Goal: Transaction & Acquisition: Purchase product/service

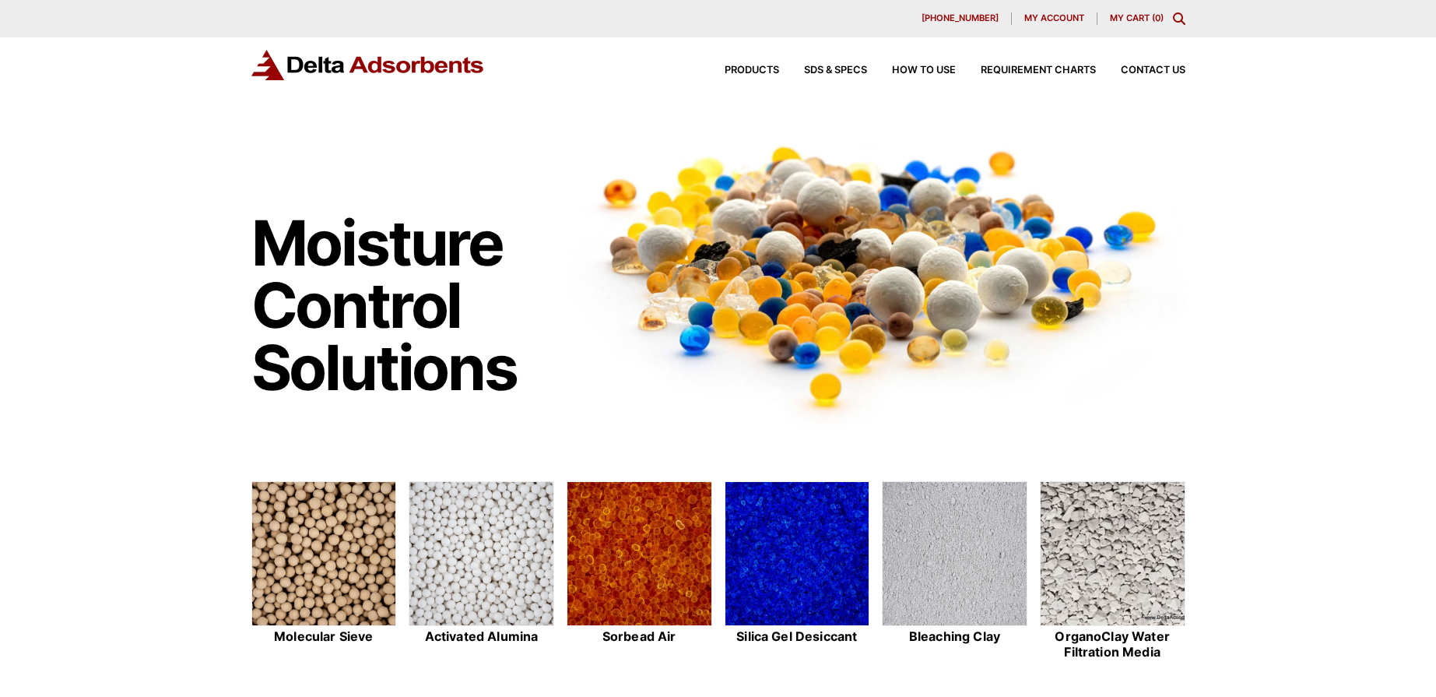
click at [742, 64] on div "Products SDS & SPECS How to Use Requirement Charts Contact Us" at bounding box center [943, 70] width 498 height 23
click at [745, 70] on span "Products" at bounding box center [752, 70] width 54 height 10
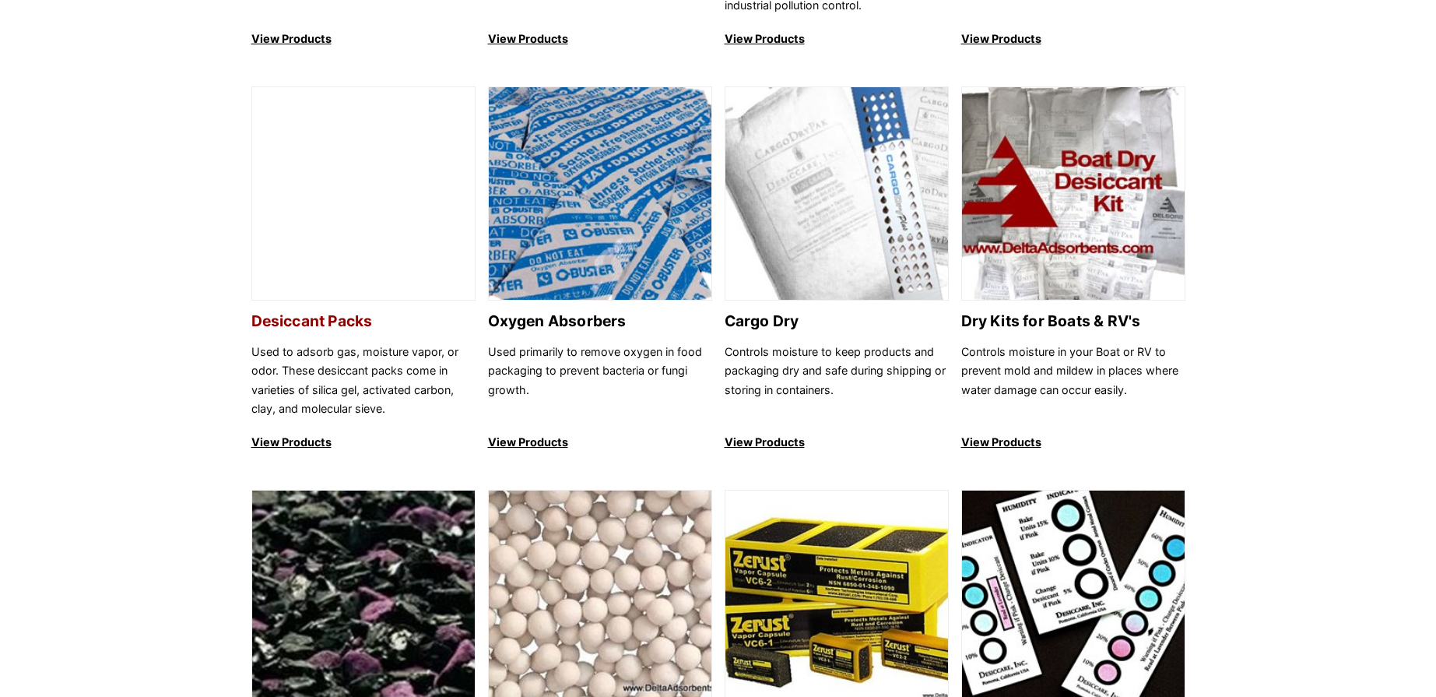
scroll to position [957, 0]
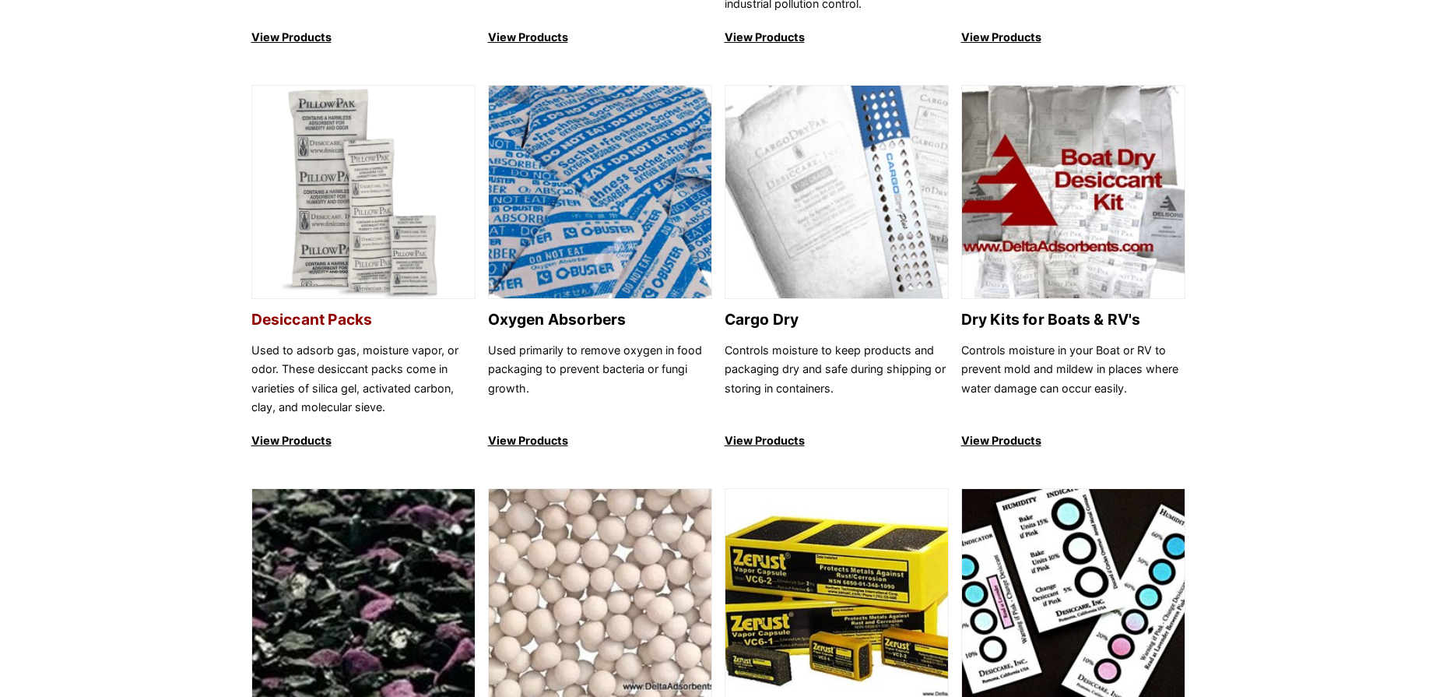
click at [322, 215] on img at bounding box center [363, 193] width 223 height 214
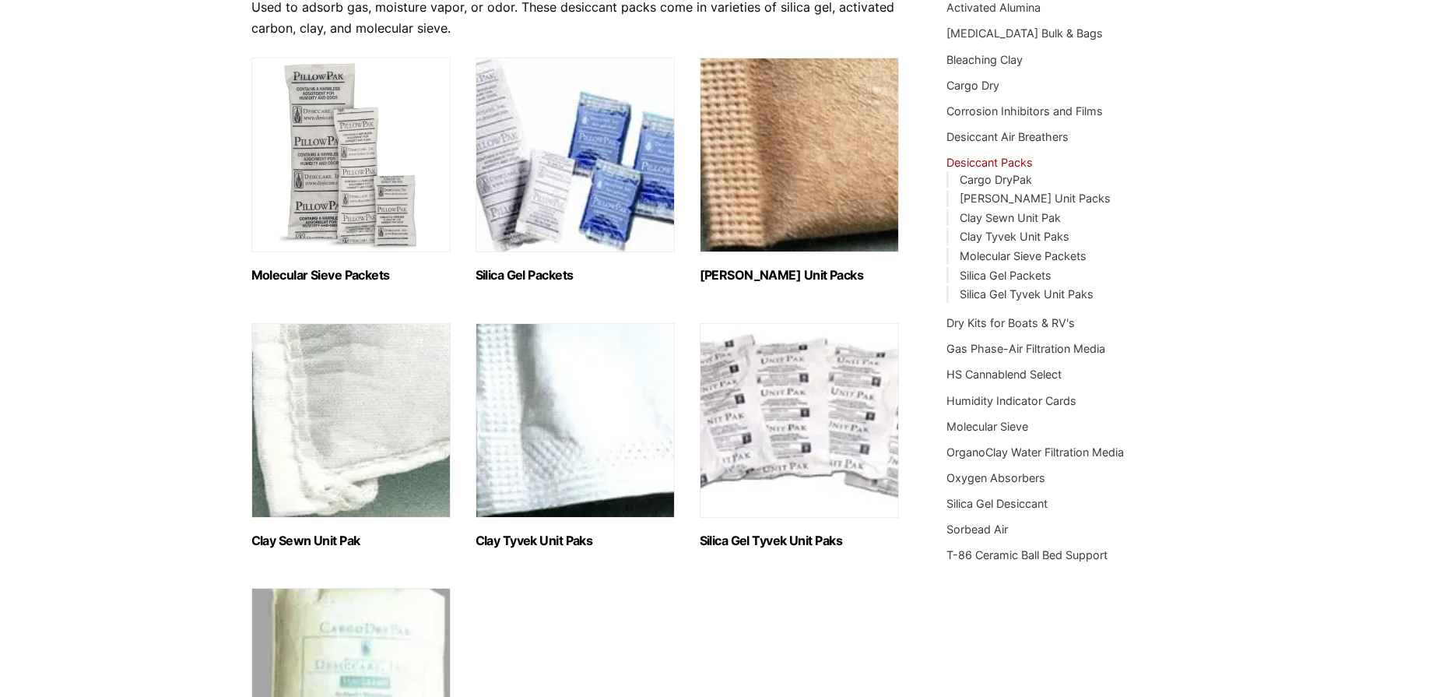
scroll to position [206, 0]
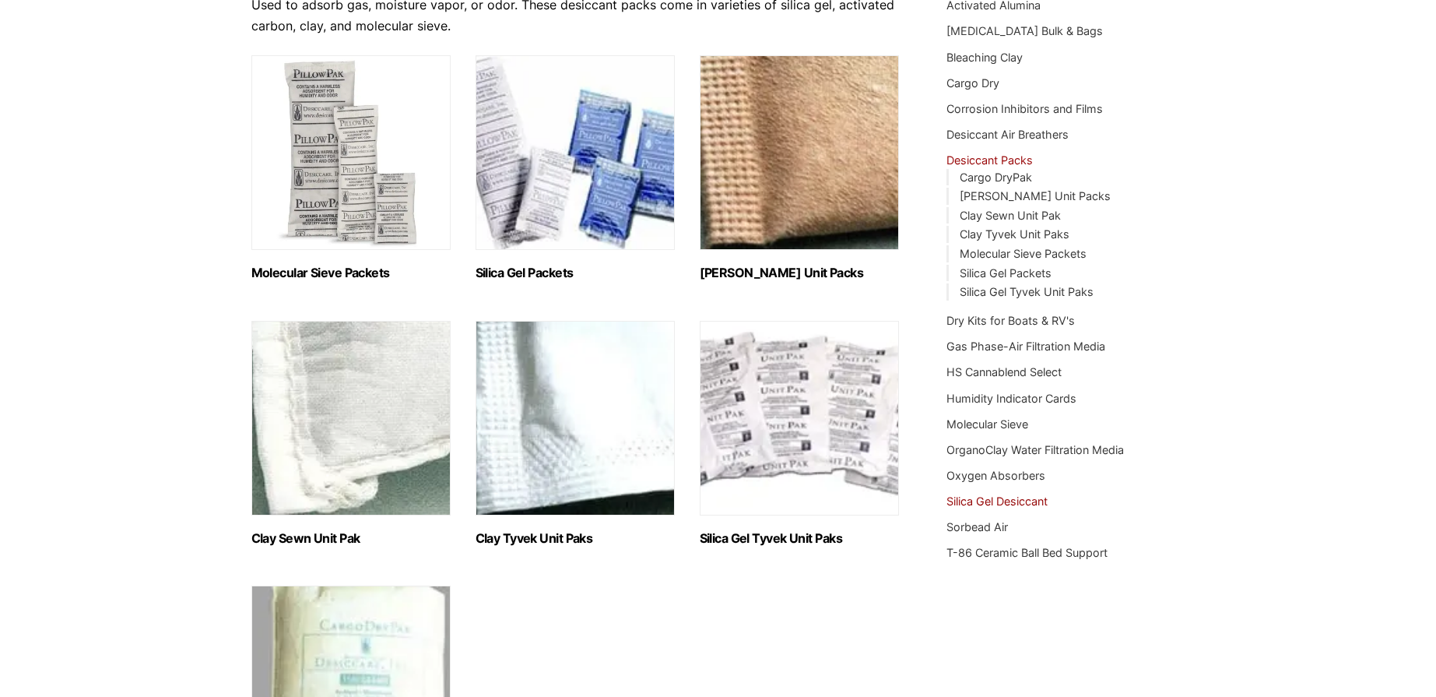
click at [1014, 499] on link "Silica Gel Desiccant" at bounding box center [997, 500] width 101 height 13
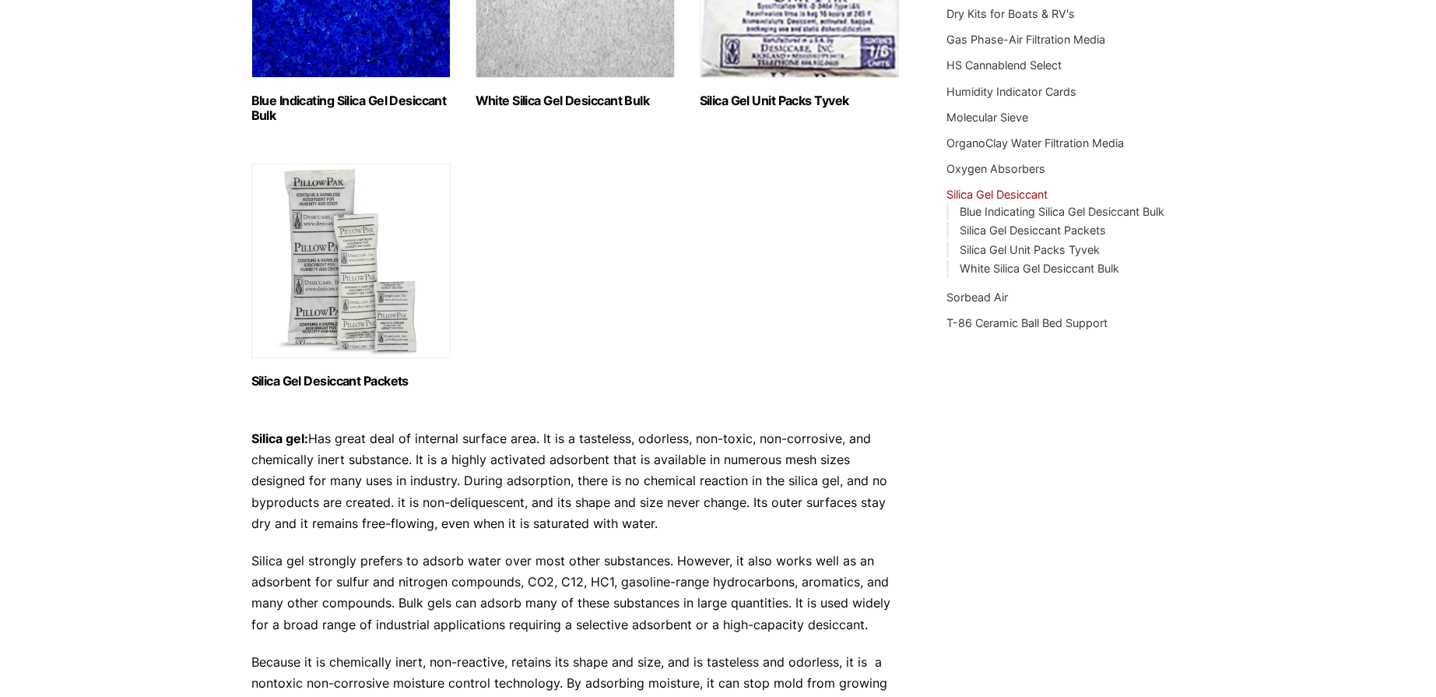
scroll to position [380, 0]
click at [339, 288] on img "Visit product category Silica Gel Desiccant Packets" at bounding box center [350, 258] width 199 height 195
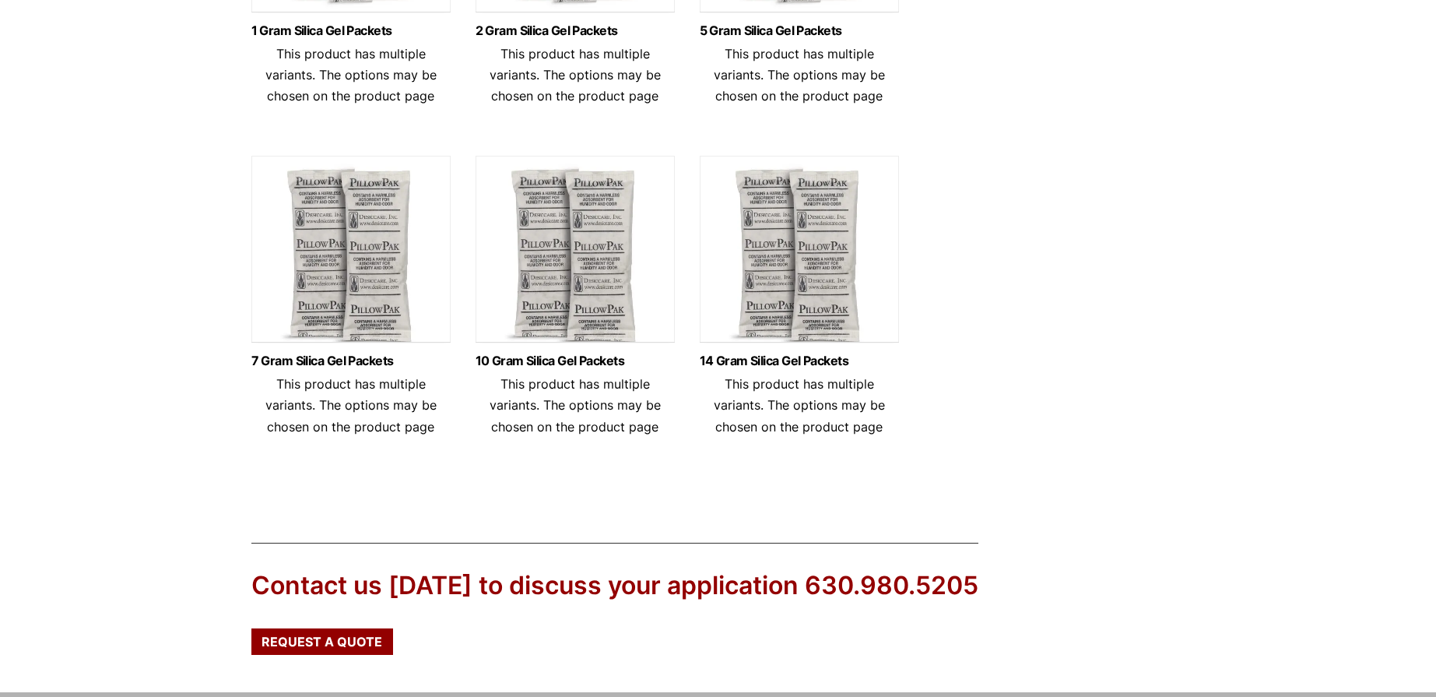
scroll to position [721, 0]
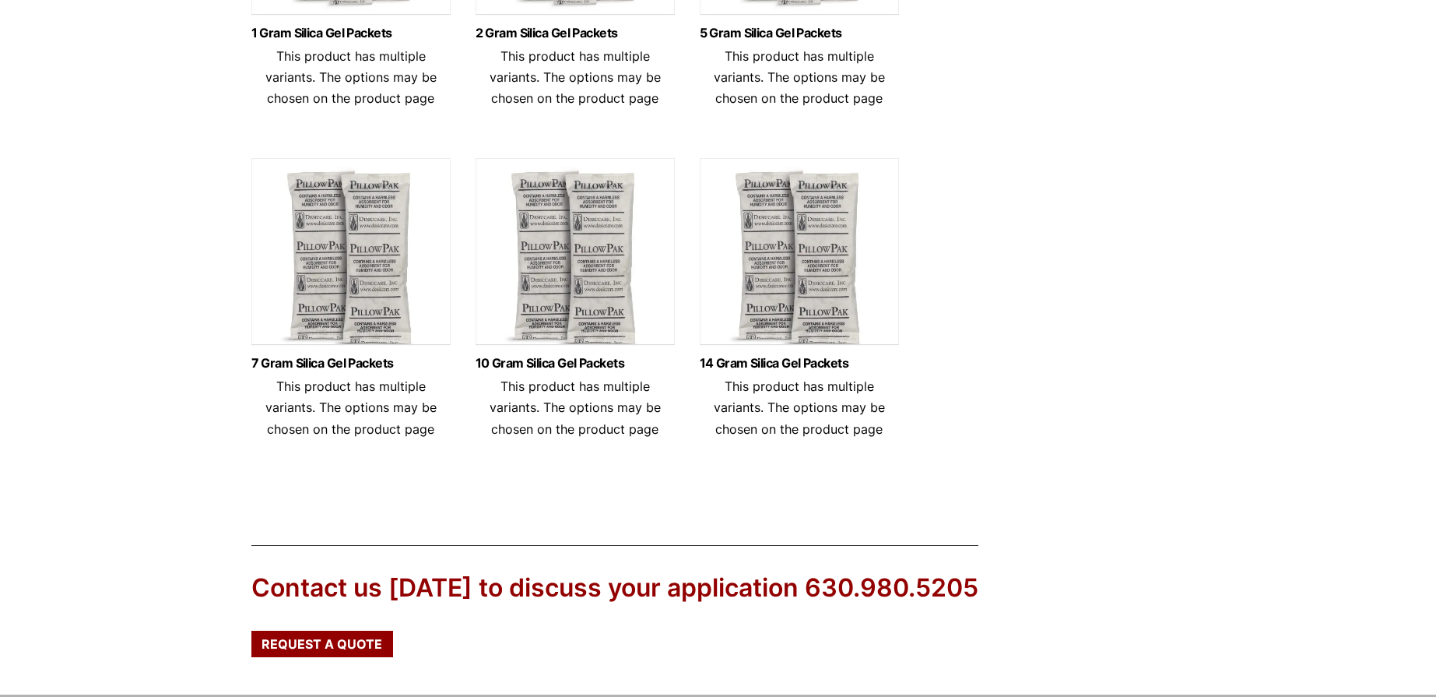
click at [812, 312] on img at bounding box center [799, 255] width 199 height 195
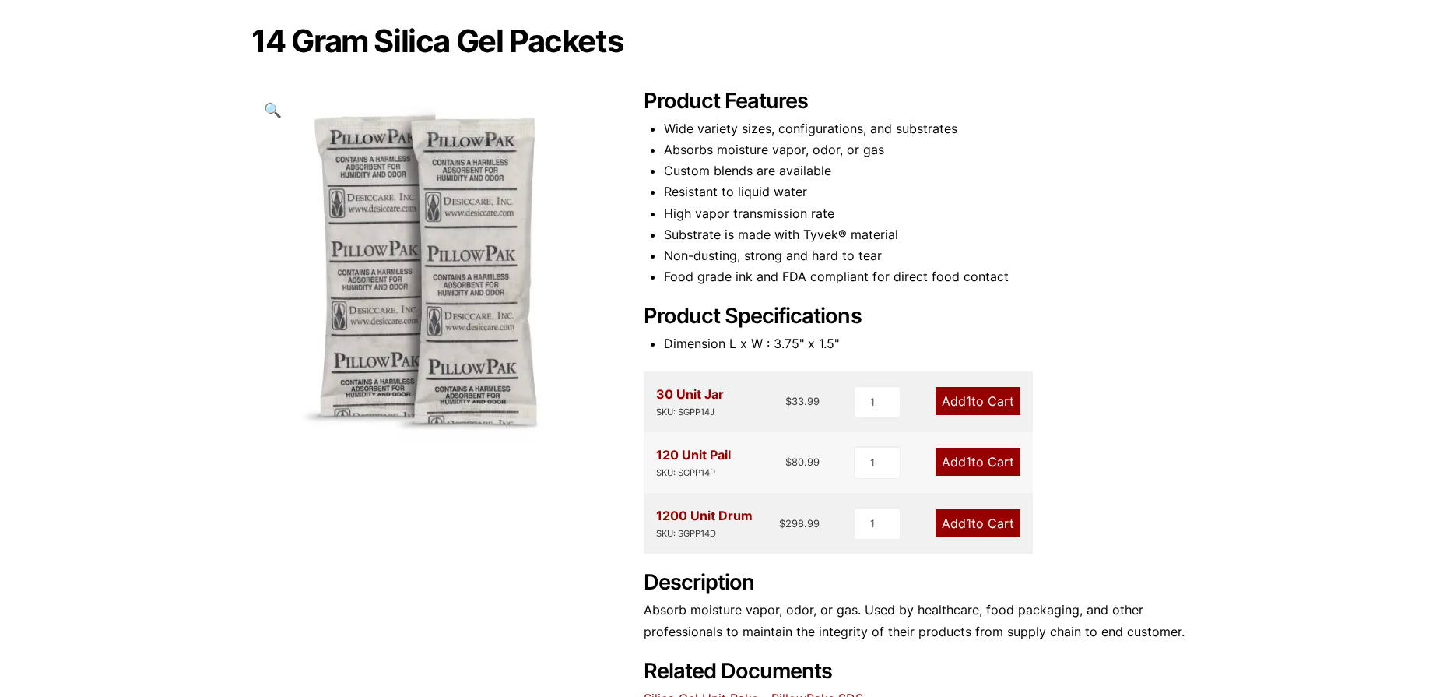
scroll to position [143, 0]
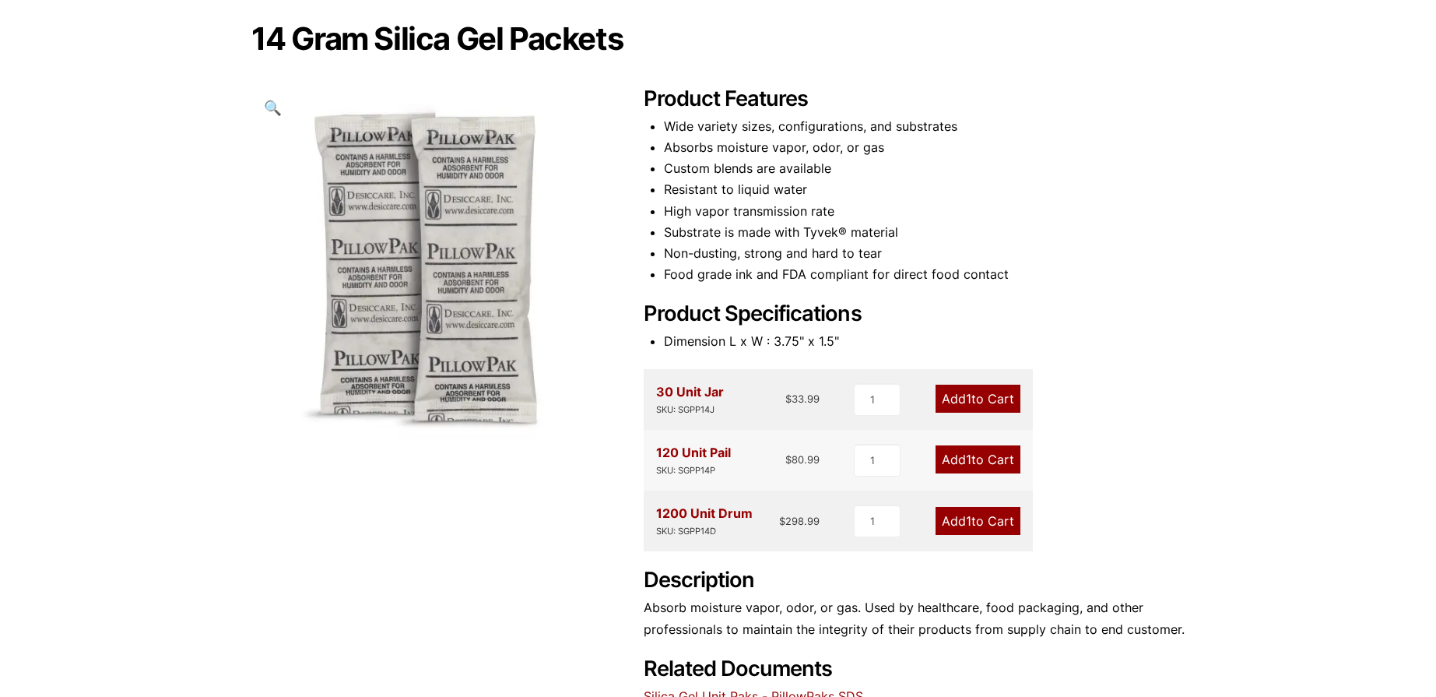
click at [971, 399] on link "Add 1 to Cart" at bounding box center [978, 399] width 85 height 28
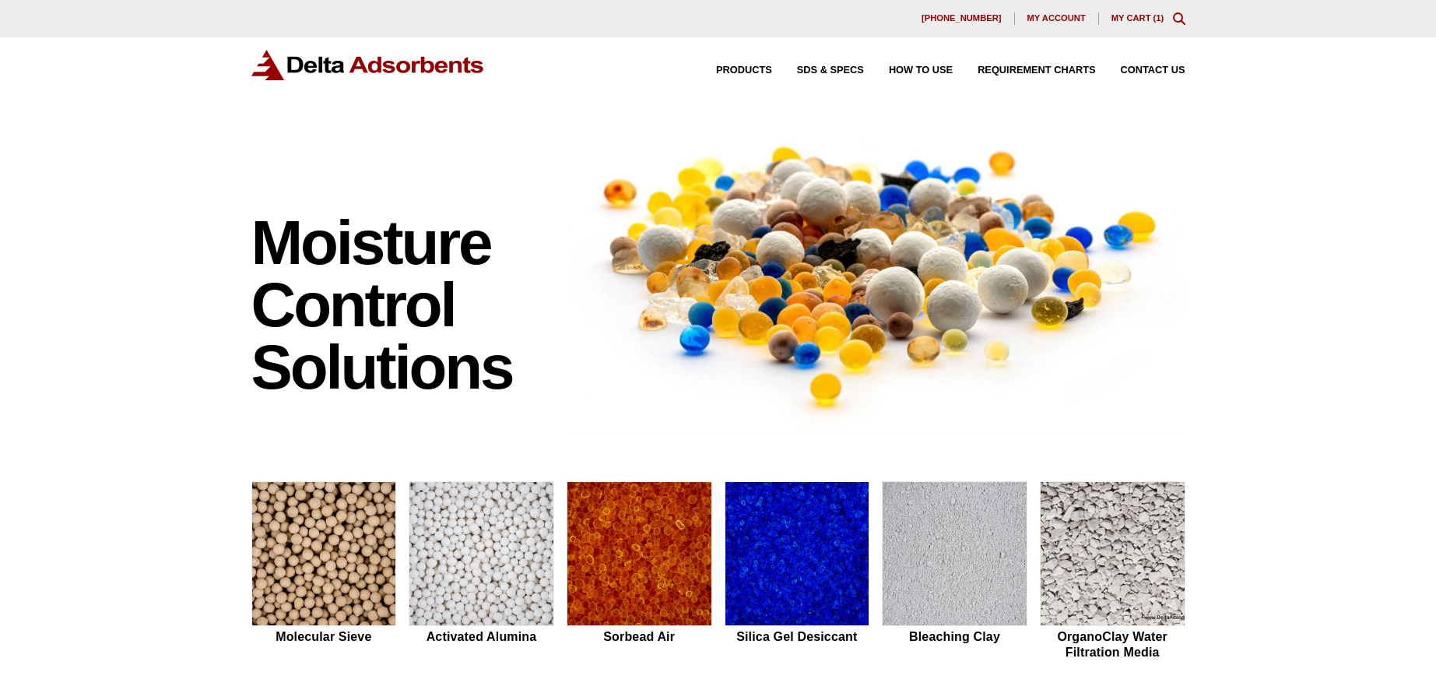
click at [1147, 14] on link "My Cart ( 1 )" at bounding box center [1138, 17] width 53 height 9
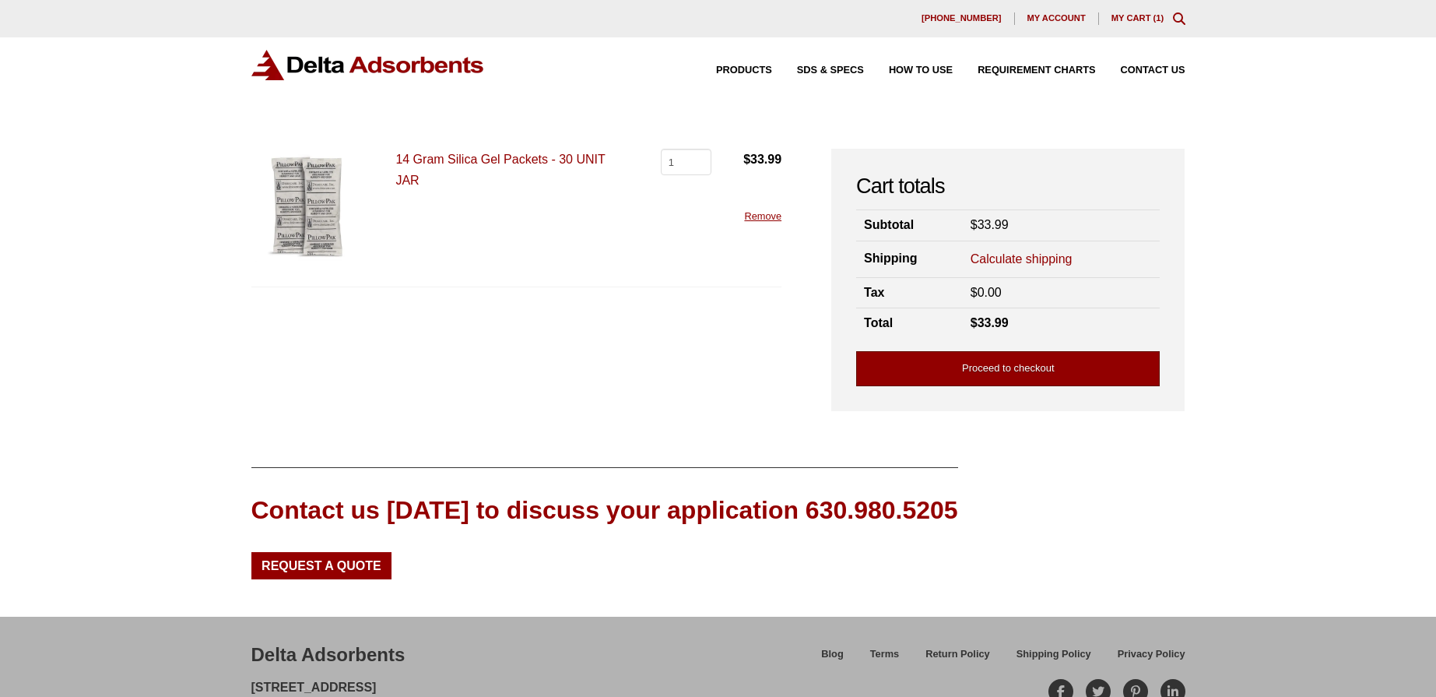
click at [992, 367] on link "Proceed to checkout" at bounding box center [1008, 368] width 304 height 35
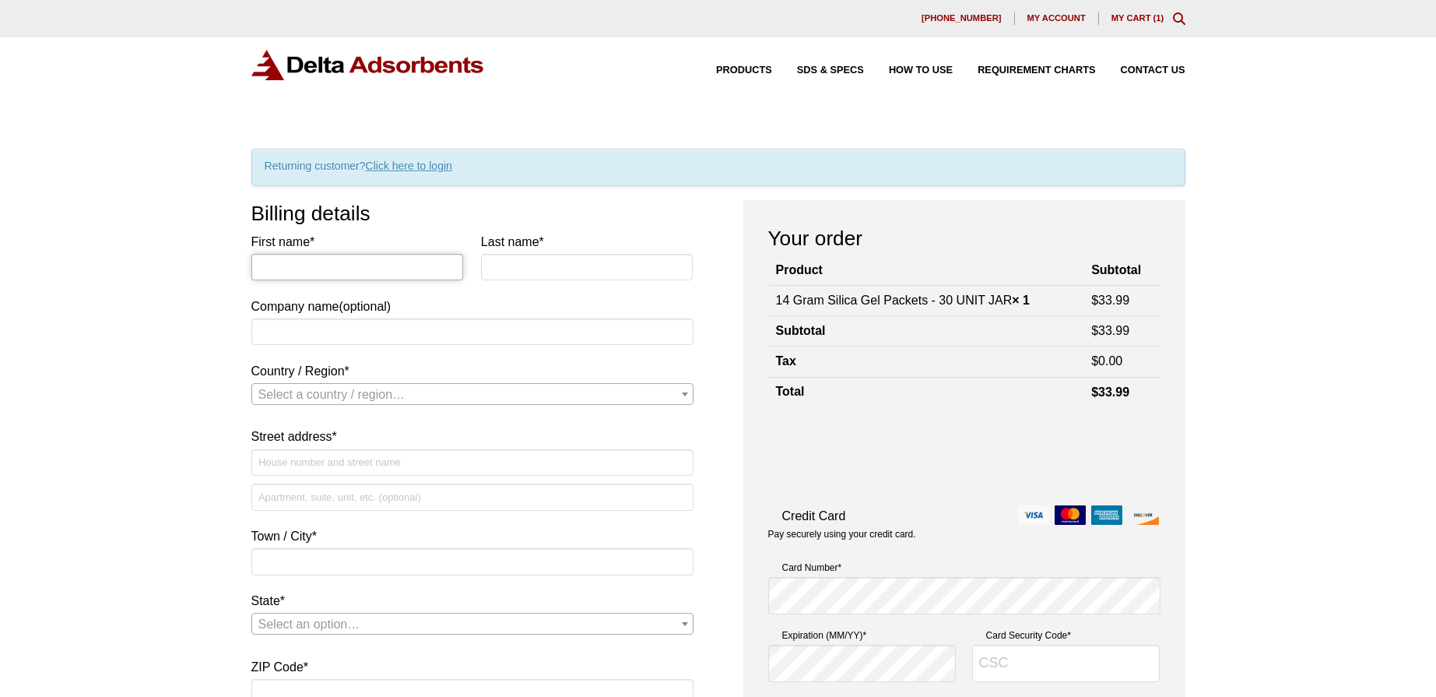
click at [377, 276] on input "First name *" at bounding box center [357, 267] width 213 height 26
type input "Jack"
type input "[PERSON_NAME]"
select select "US"
type input "[STREET_ADDRESS]"
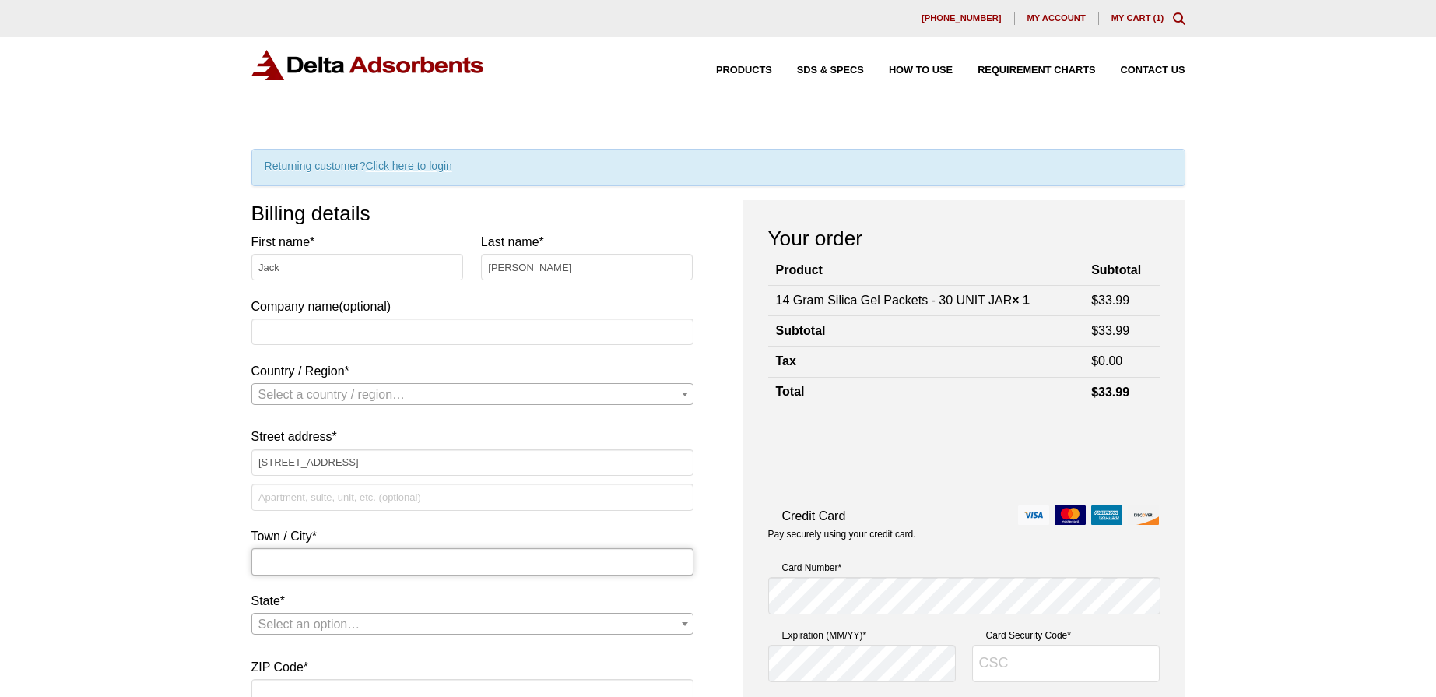
type input "Orlando"
type input "32817"
type input "[PHONE_NUMBER]"
type input "[EMAIL_ADDRESS][DOMAIN_NAME]"
select select "US"
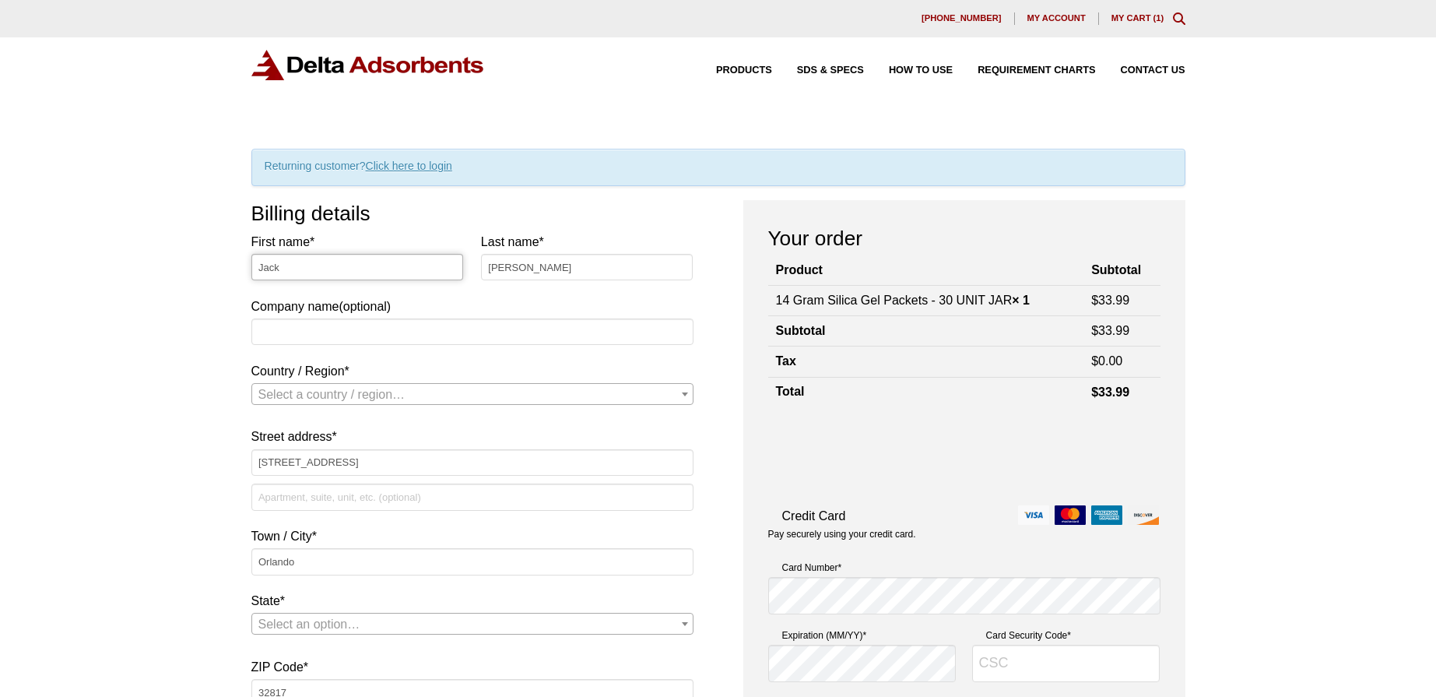
select select "FL"
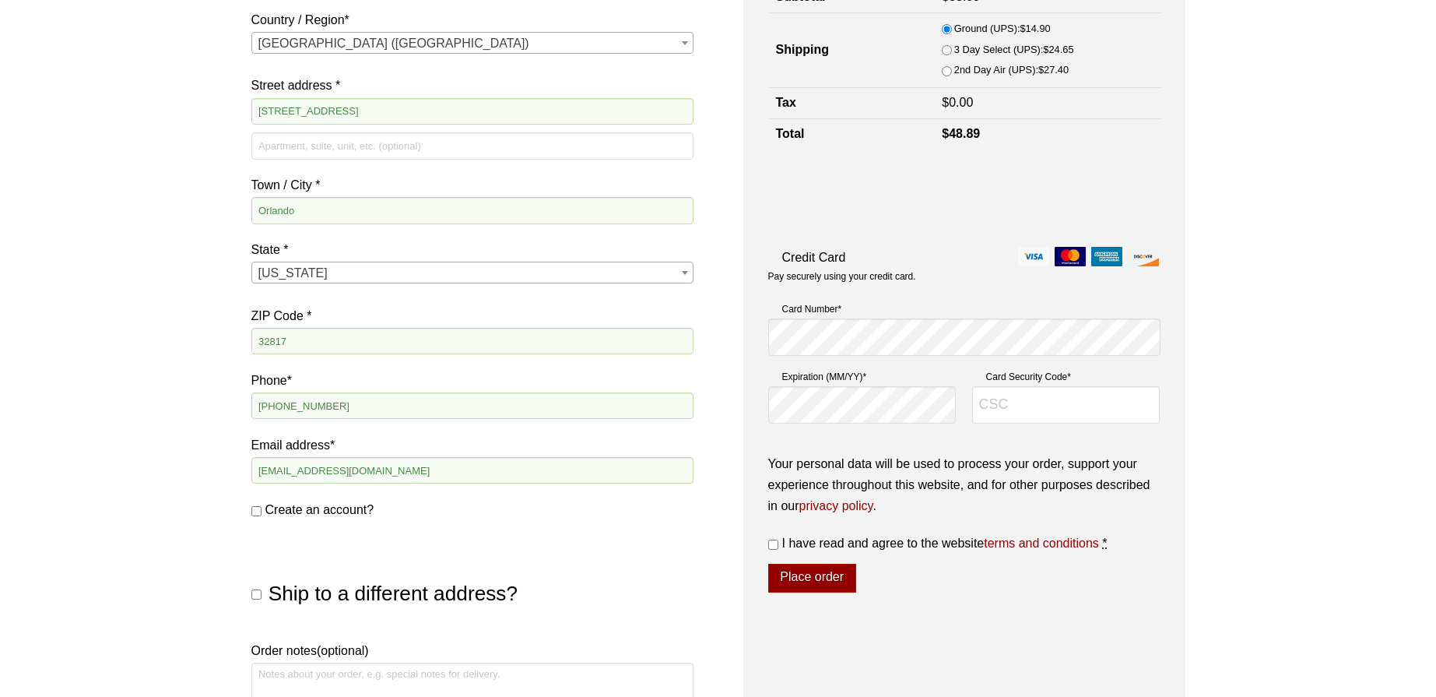
scroll to position [357, 0]
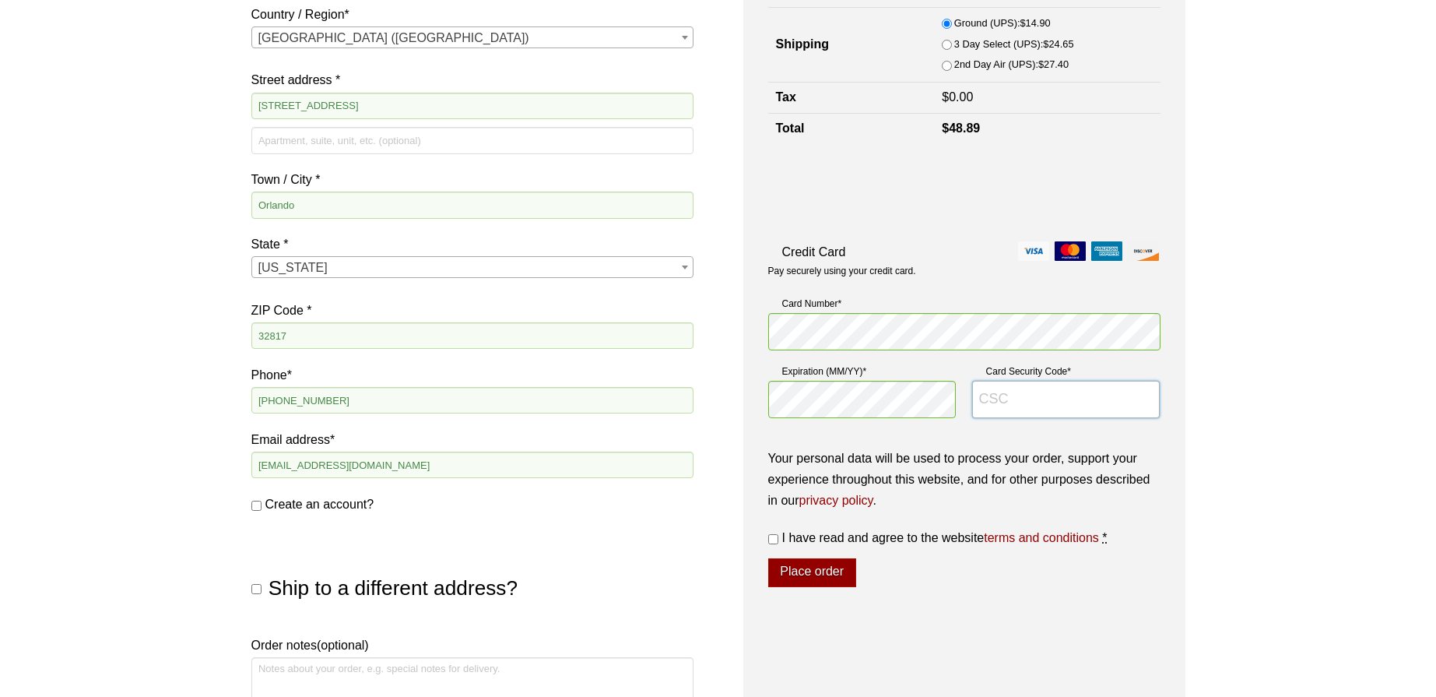
click at [1015, 405] on input "Card Security Code *" at bounding box center [1066, 399] width 188 height 37
type input "6113"
click at [772, 541] on input "I have read and agree to the website terms and conditions *" at bounding box center [773, 539] width 10 height 10
checkbox input "true"
click at [817, 575] on button "Place order" at bounding box center [812, 573] width 88 height 30
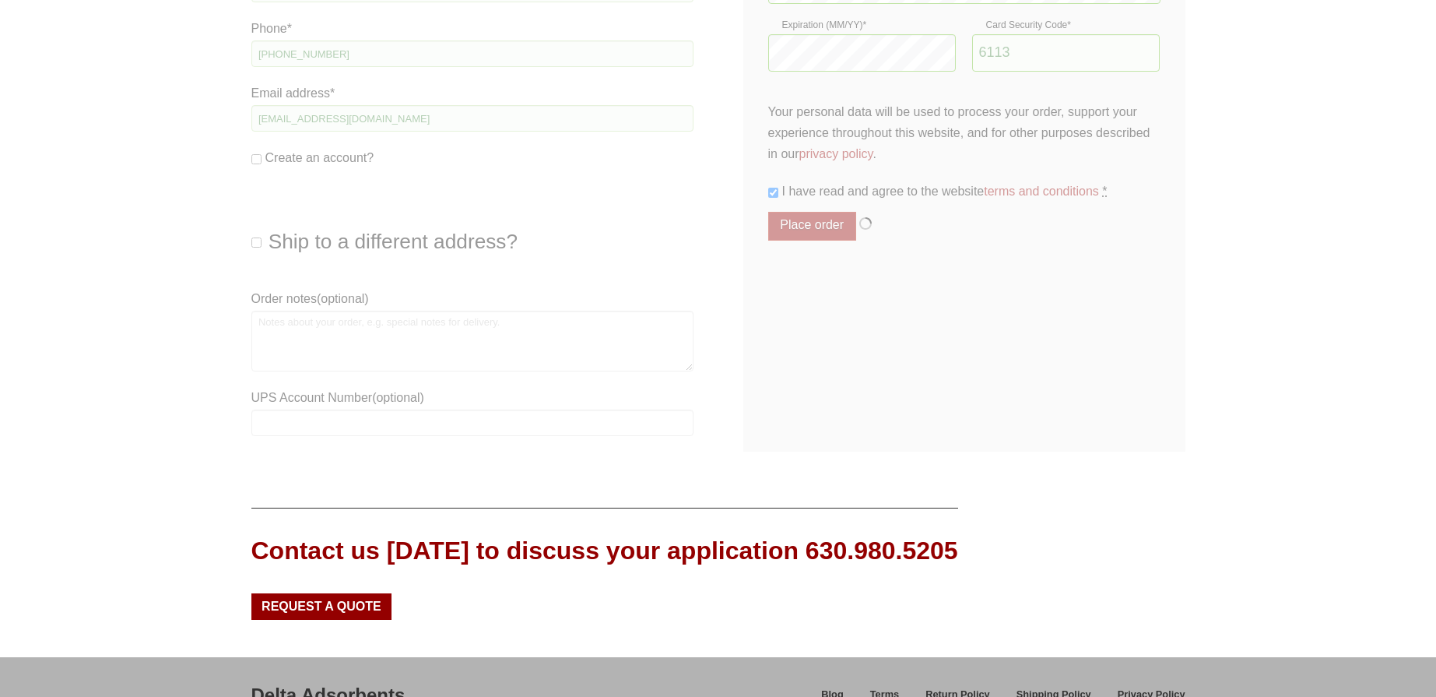
scroll to position [742, 0]
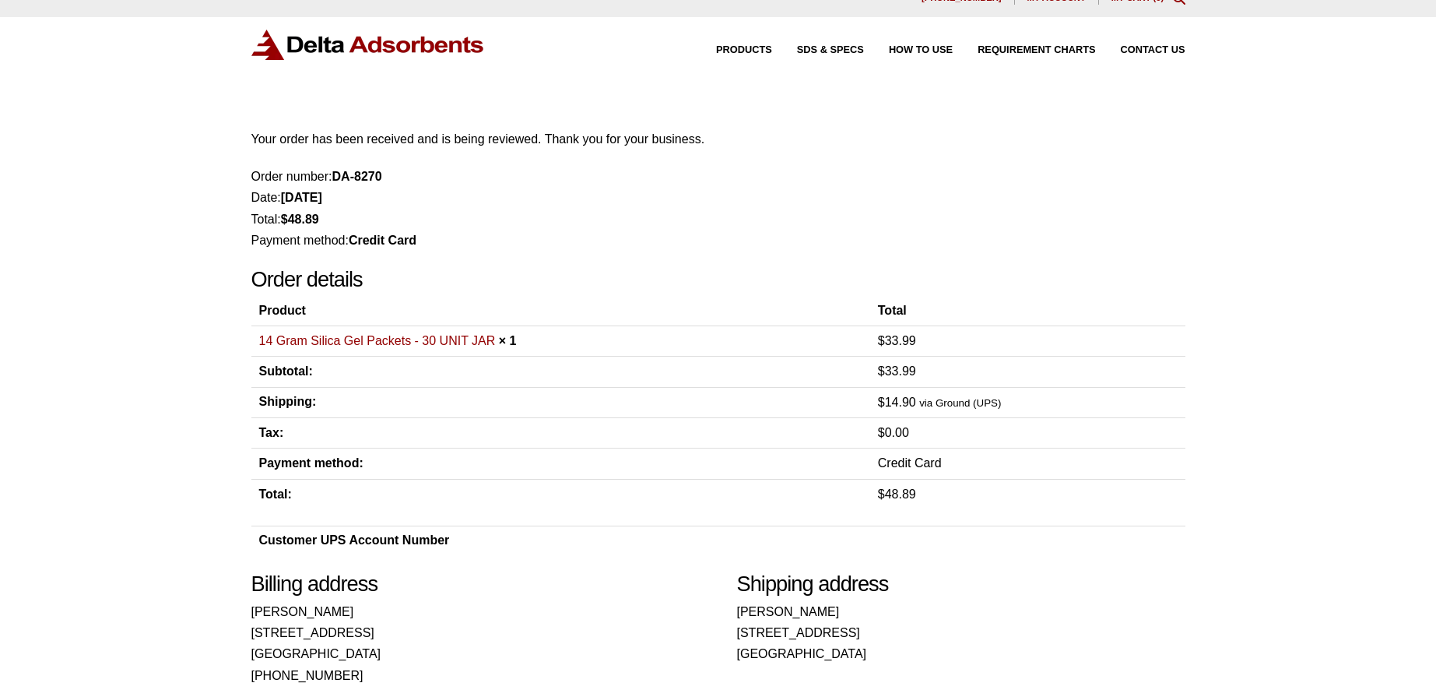
scroll to position [16, 0]
